Goal: Find specific page/section: Find specific page/section

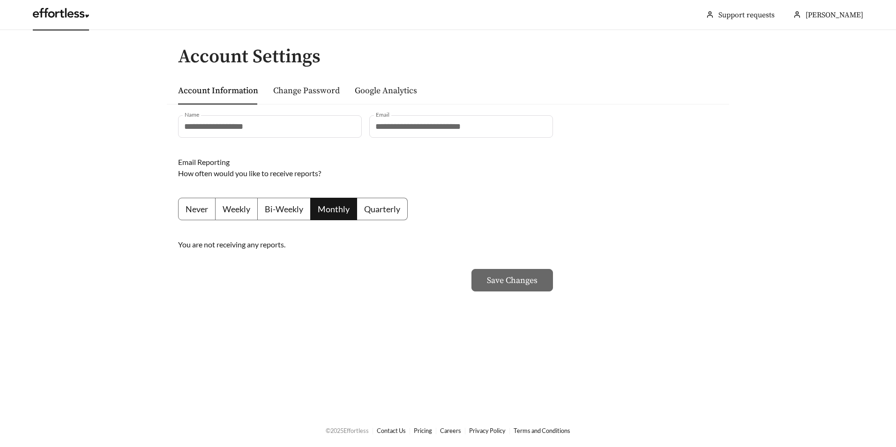
click at [65, 16] on link at bounding box center [61, 15] width 56 height 9
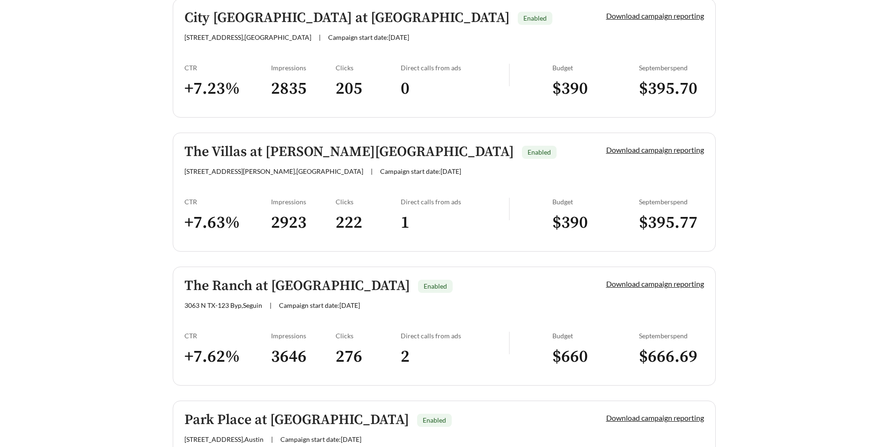
scroll to position [656, 0]
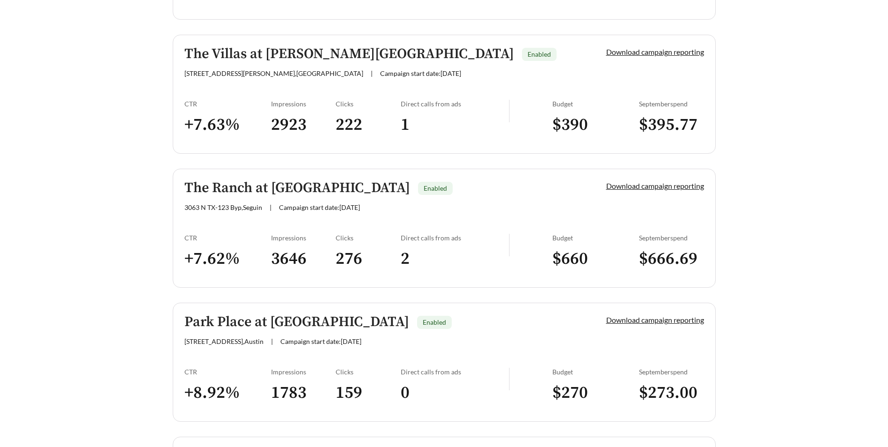
click at [318, 324] on h5 "Park Place at [GEOGRAPHIC_DATA]" at bounding box center [297, 321] width 225 height 15
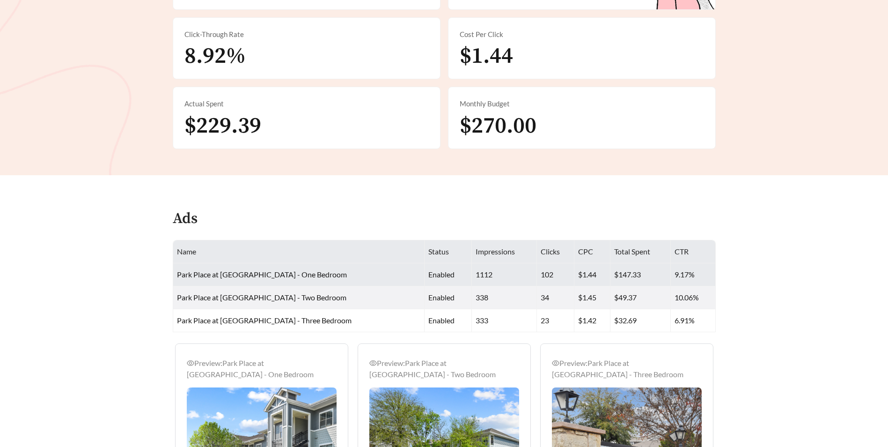
scroll to position [281, 0]
